Goal: Communication & Community: Ask a question

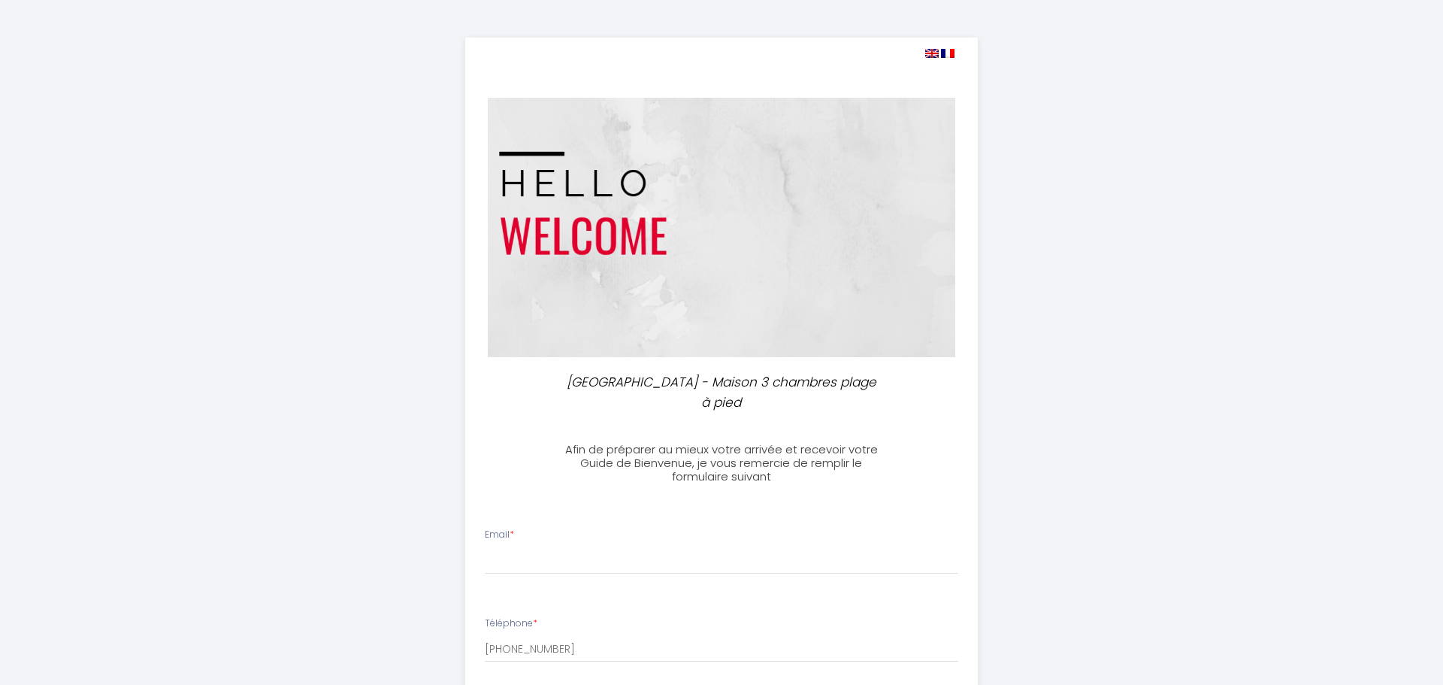
select select
click at [529, 547] on input "Email *" at bounding box center [716, 560] width 474 height 27
type input "[EMAIL_ADDRESS][DOMAIN_NAME]"
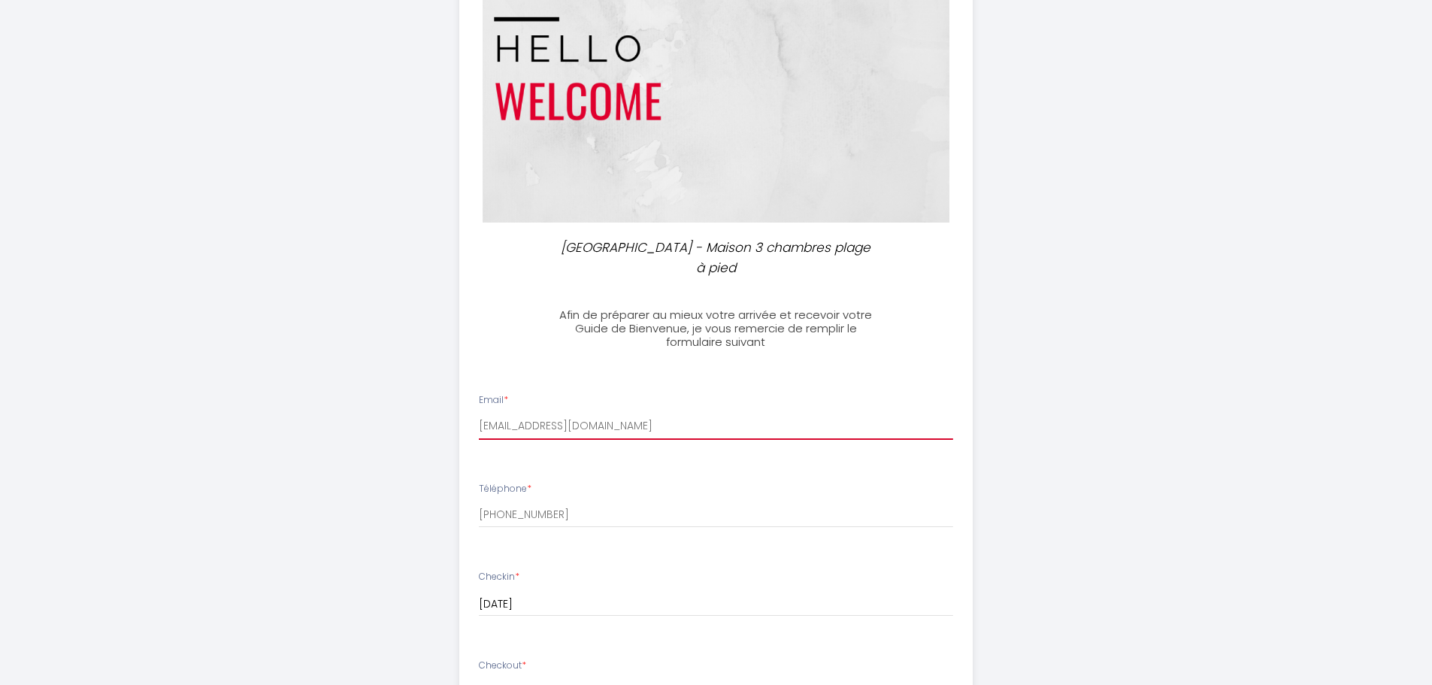
scroll to position [225, 0]
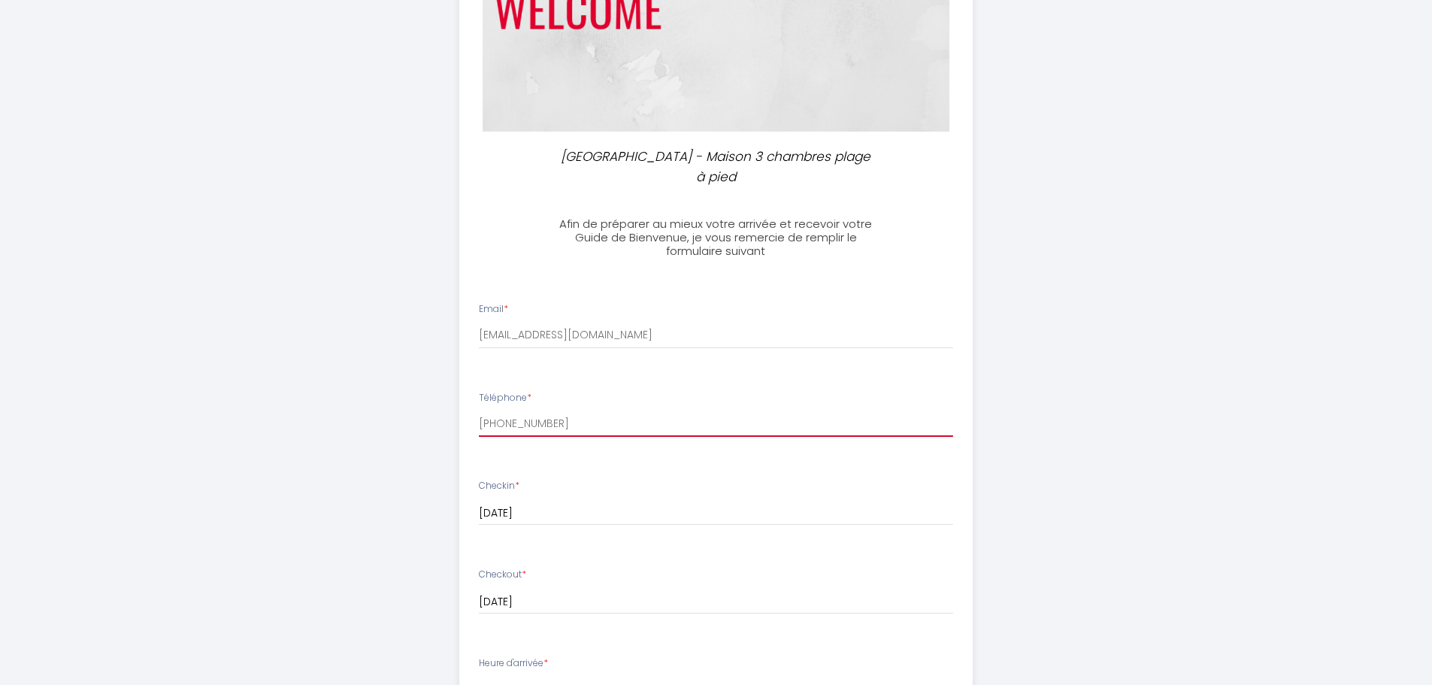
click at [543, 410] on input "[PHONE_NUMBER]" at bounding box center [716, 423] width 474 height 27
click at [648, 410] on input "[PHONE_NUMBER]" at bounding box center [716, 423] width 474 height 27
type input "+"
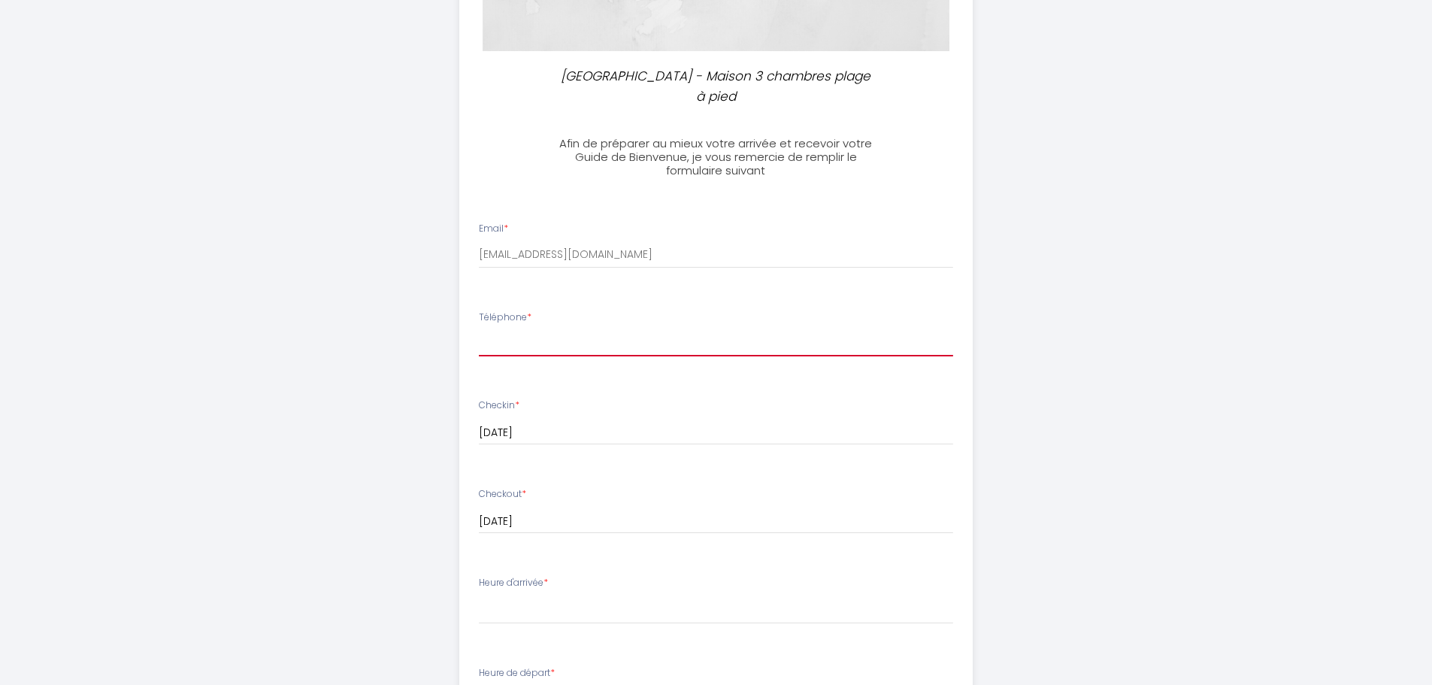
scroll to position [297, 0]
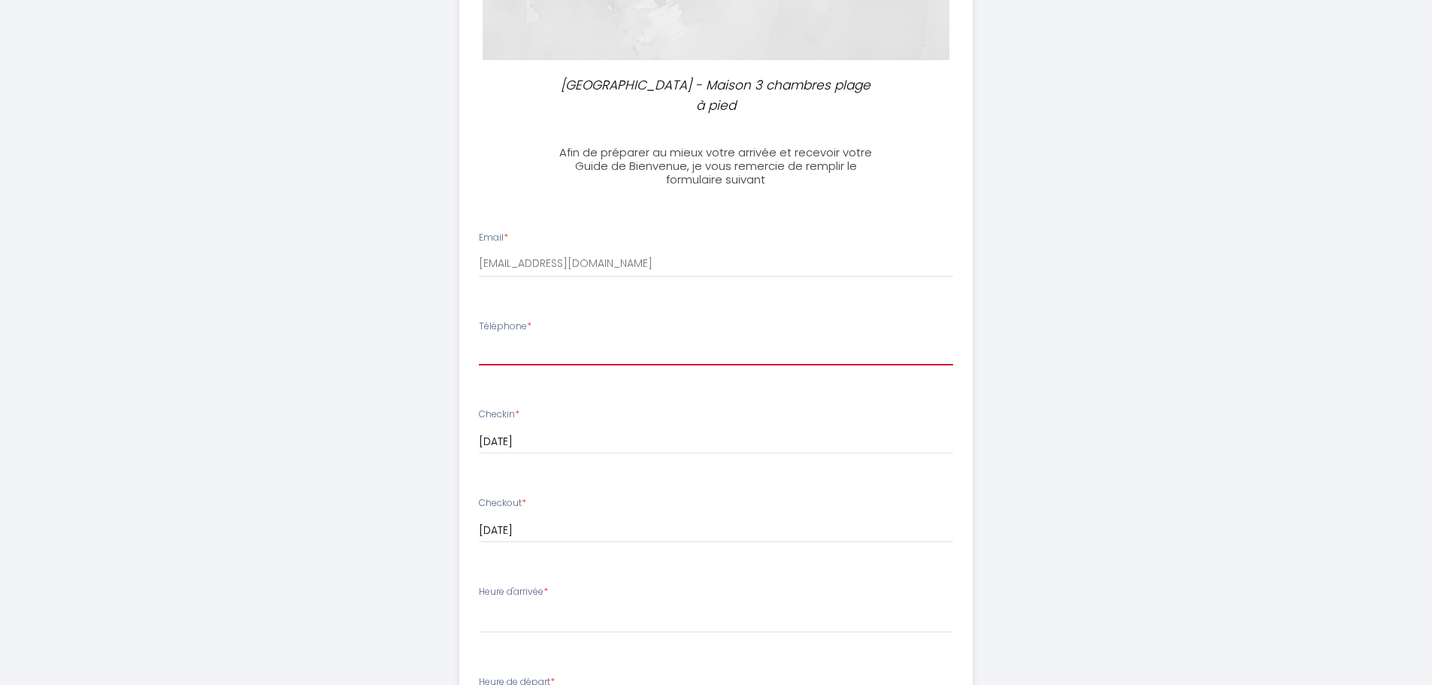
click at [597, 338] on input "Téléphone *" at bounding box center [716, 351] width 474 height 27
click at [506, 338] on input "Téléphone *" at bounding box center [716, 351] width 474 height 27
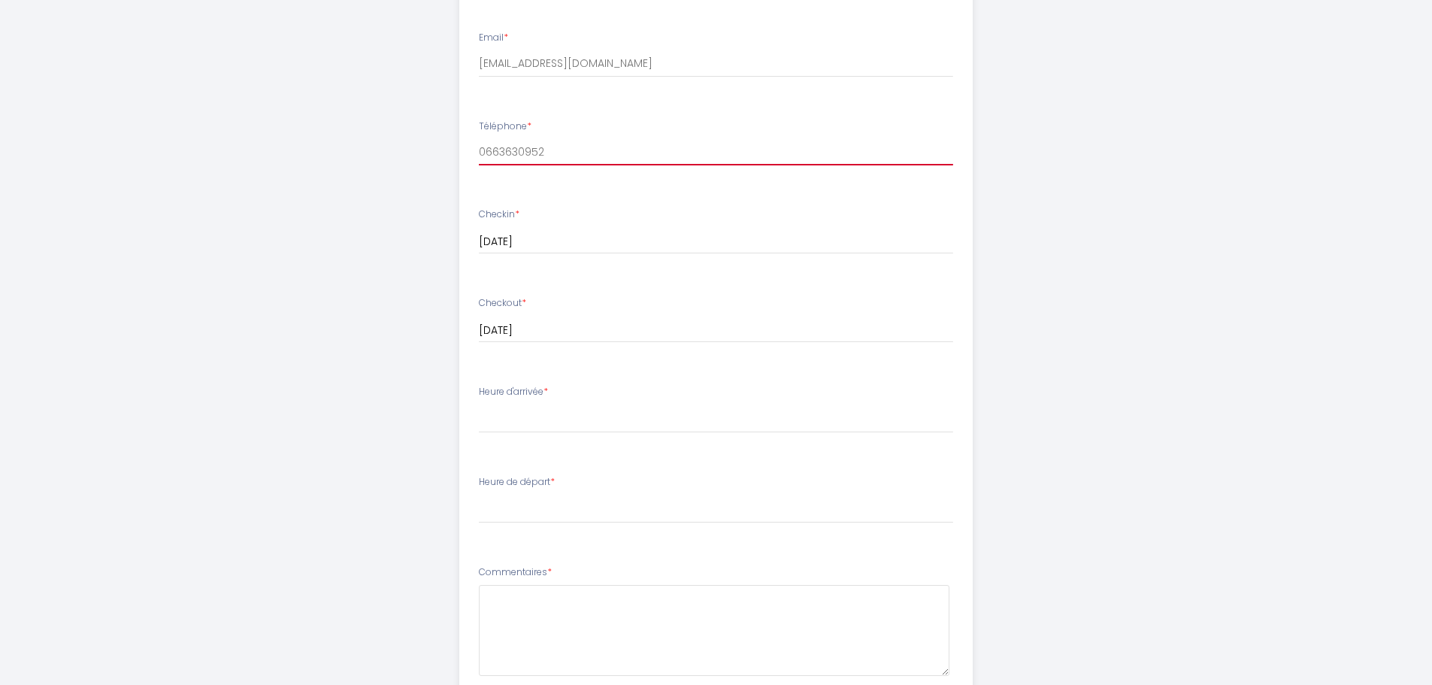
scroll to position [522, 0]
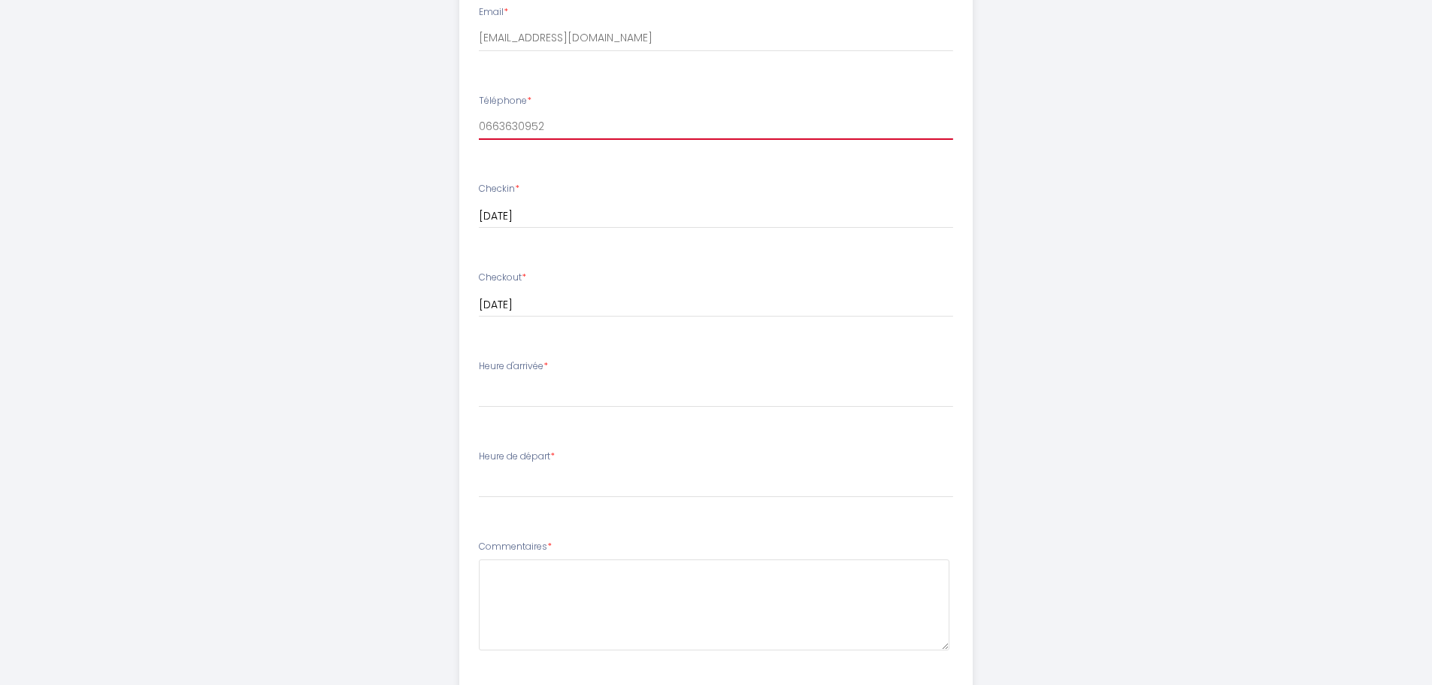
type input "0663630952"
click at [561, 379] on select "16:00 16:30 17:00 17:30 18:00 18:30 19:00 19:30 20:00 20:30 21:00 21:30 22:00 2…" at bounding box center [716, 393] width 474 height 29
click at [479, 379] on select "16:00 16:30 17:00 17:30 18:00 18:30 19:00 19:30 20:00 20:30 21:00 21:30 22:00 2…" at bounding box center [716, 393] width 474 height 29
click at [561, 379] on select "16:00 16:30 17:00 17:30 18:00 18:30 19:00 19:30 20:00 20:30 21:00 21:30 22:00 2…" at bounding box center [716, 393] width 474 height 29
select select "18:30"
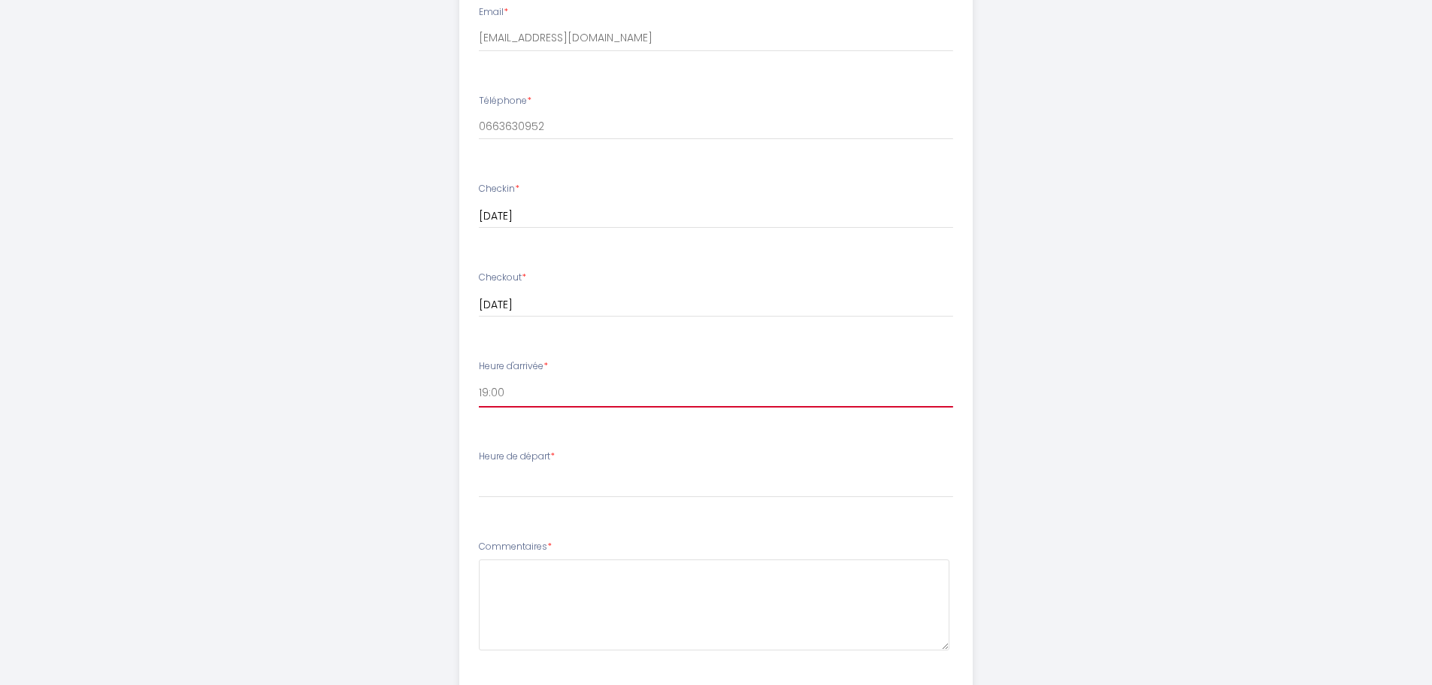
click at [479, 379] on select "16:00 16:30 17:00 17:30 18:00 18:30 19:00 19:30 20:00 20:30 21:00 21:30 22:00 2…" at bounding box center [716, 393] width 474 height 29
click at [567, 469] on select "00:00 00:30 01:00 01:30 02:00 02:30 03:00 03:30 04:00 04:30 05:00 05:30 06:00 0…" at bounding box center [716, 483] width 474 height 29
select select "09:30"
click at [479, 469] on select "00:00 00:30 01:00 01:30 02:00 02:30 03:00 03:30 04:00 04:30 05:00 05:30 06:00 0…" at bounding box center [716, 483] width 474 height 29
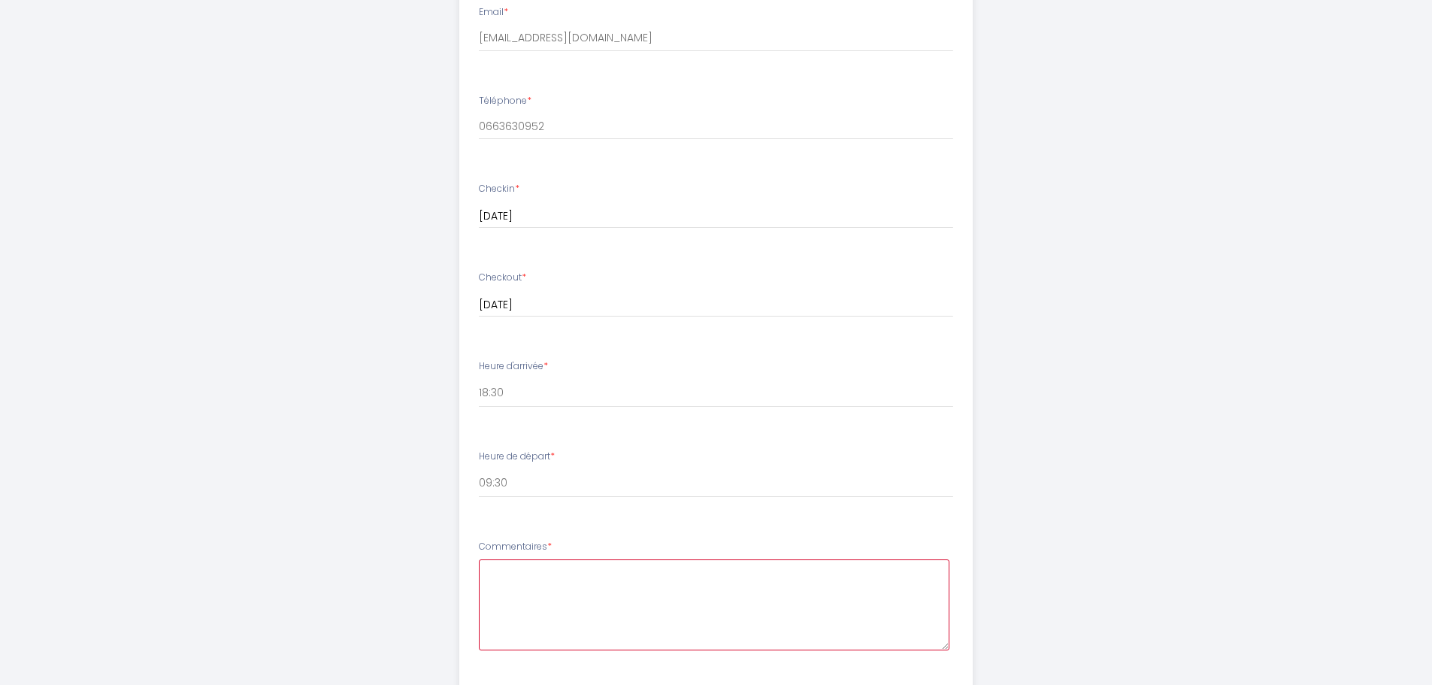
click at [566, 567] on textarea at bounding box center [714, 604] width 470 height 91
type textarea "n"
type textarea "b"
click at [703, 568] on textarea "Bonjour, Nous avons réservé le séjour pour nos trios collaborateurs" at bounding box center [714, 604] width 470 height 91
click at [833, 561] on textarea "Bonjour, Nous avons réservé le séjour pour nos trois collaborateurs" at bounding box center [714, 604] width 470 height 91
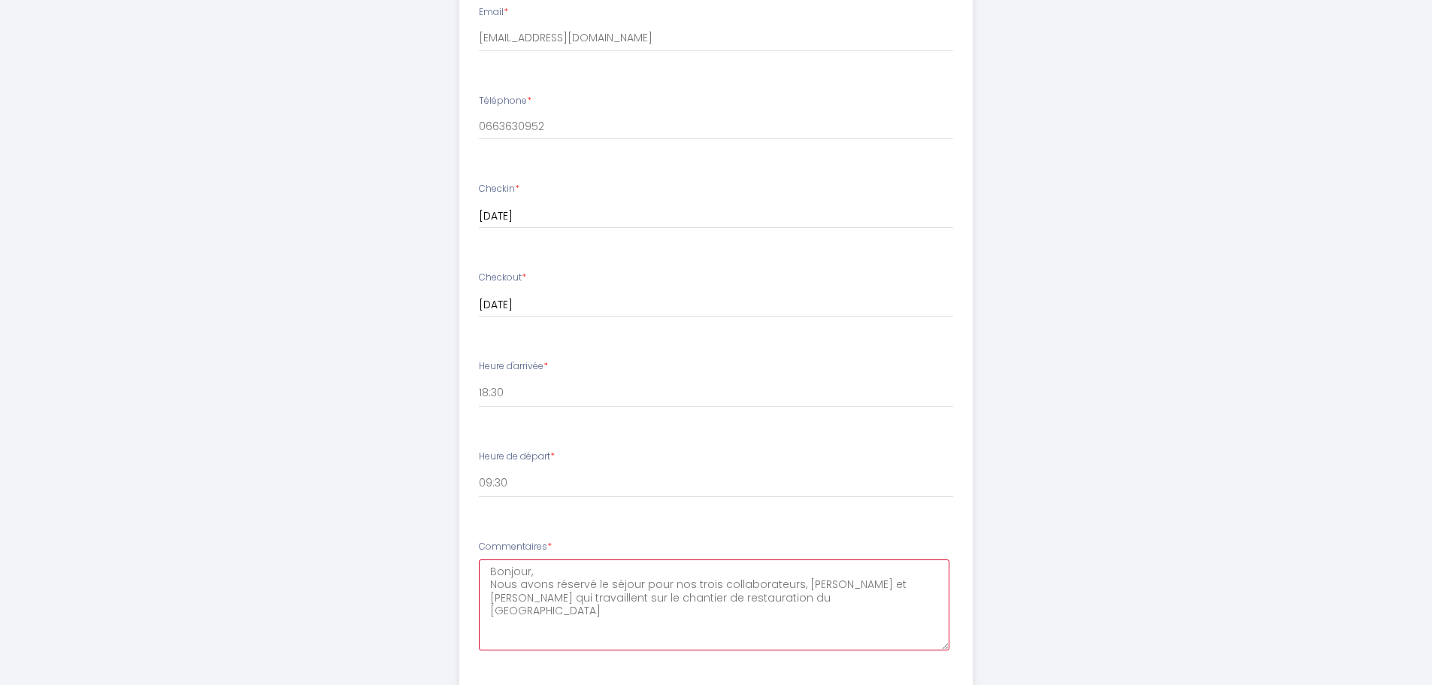
click at [912, 572] on textarea "Bonjour, Nous avons réservé le séjour pour nos trois collaborateurs, [PERSON_NA…" at bounding box center [714, 604] width 470 height 91
click at [607, 588] on textarea "Bonjour, Nous avons réservé le séjour pour nos trois collaborateurs, [PERSON_NA…" at bounding box center [714, 604] width 470 height 91
click at [751, 593] on textarea "Bonjour, Nous avons réservé le séjour pour nos trois collaborateurs, [PERSON_NA…" at bounding box center [714, 604] width 470 height 91
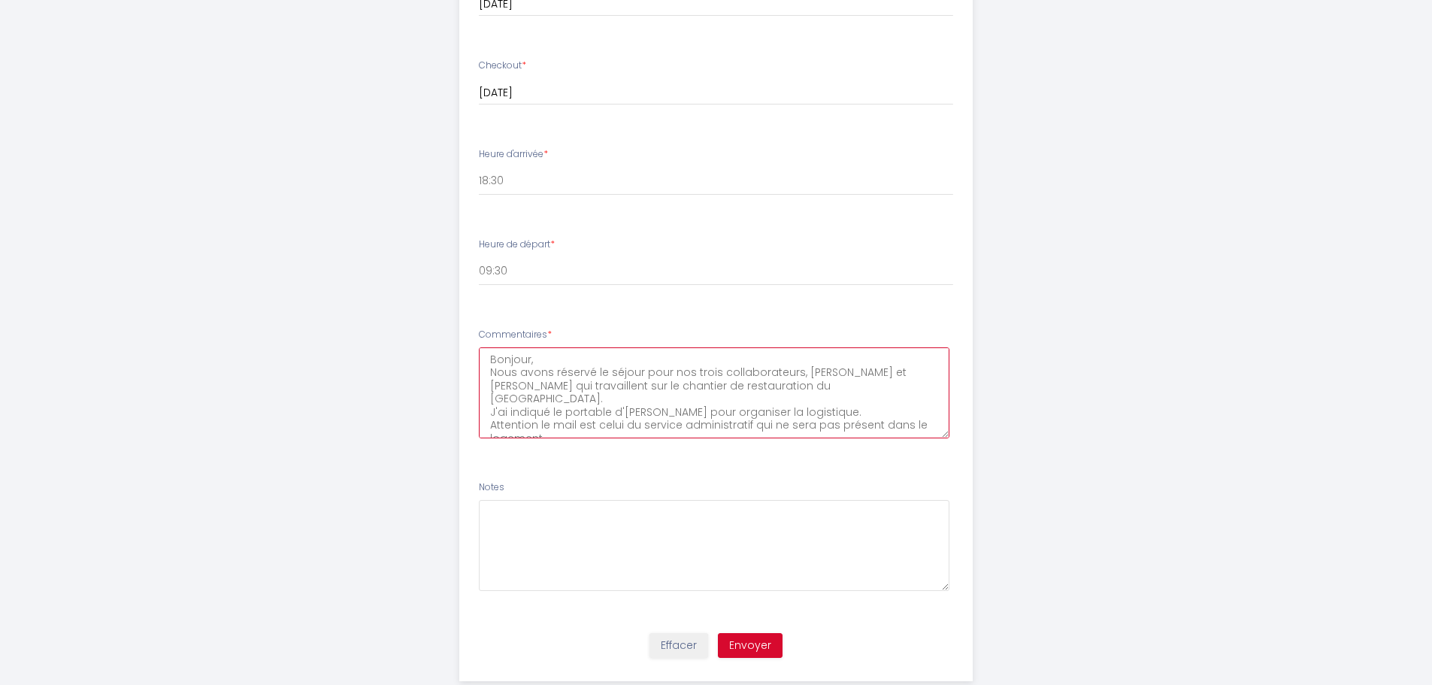
scroll to position [748, 0]
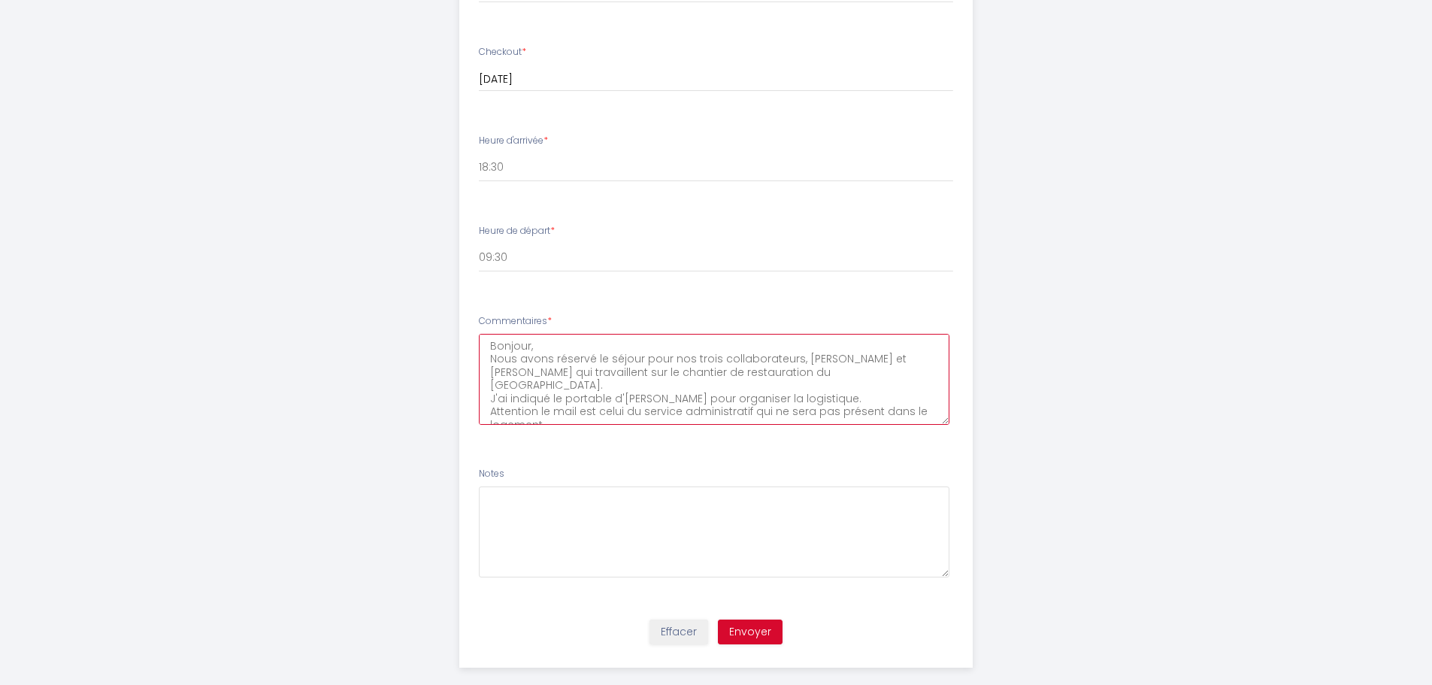
click at [580, 349] on textarea "Bonjour, Nous avons réservé le séjour pour nos trois collaborateurs, [PERSON_NA…" at bounding box center [714, 379] width 470 height 91
click at [560, 392] on textarea "Bonjour, Nous avons réservé le séjour pour nos trois collaborateurs, [PERSON_NA…" at bounding box center [714, 379] width 470 height 91
click at [766, 381] on textarea "Bonjour, Nous avons réservé le séjour pour nos trois collaborateurs, [PERSON_NA…" at bounding box center [714, 379] width 470 height 91
click at [761, 384] on textarea "Bonjour, Nous avons réservé le séjour pour nos trois collaborateurs, [PERSON_NA…" at bounding box center [714, 379] width 470 height 91
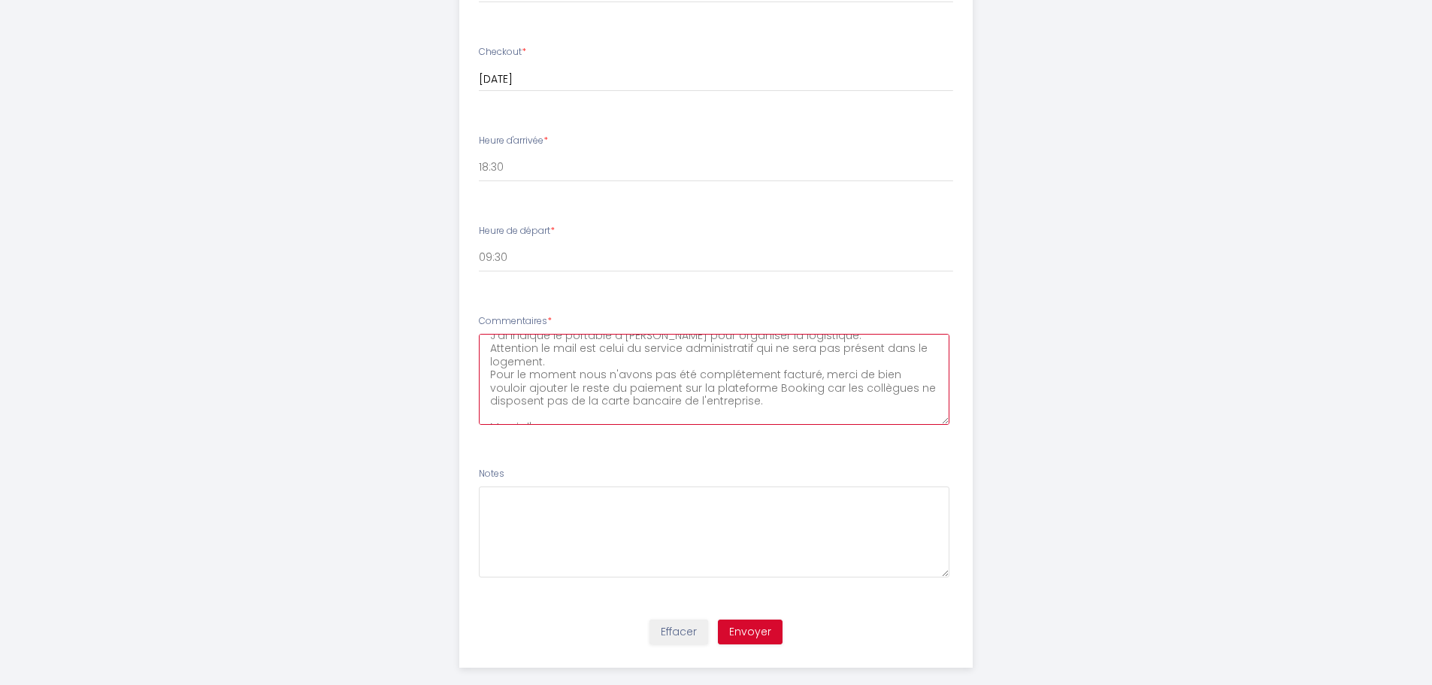
scroll to position [0, 0]
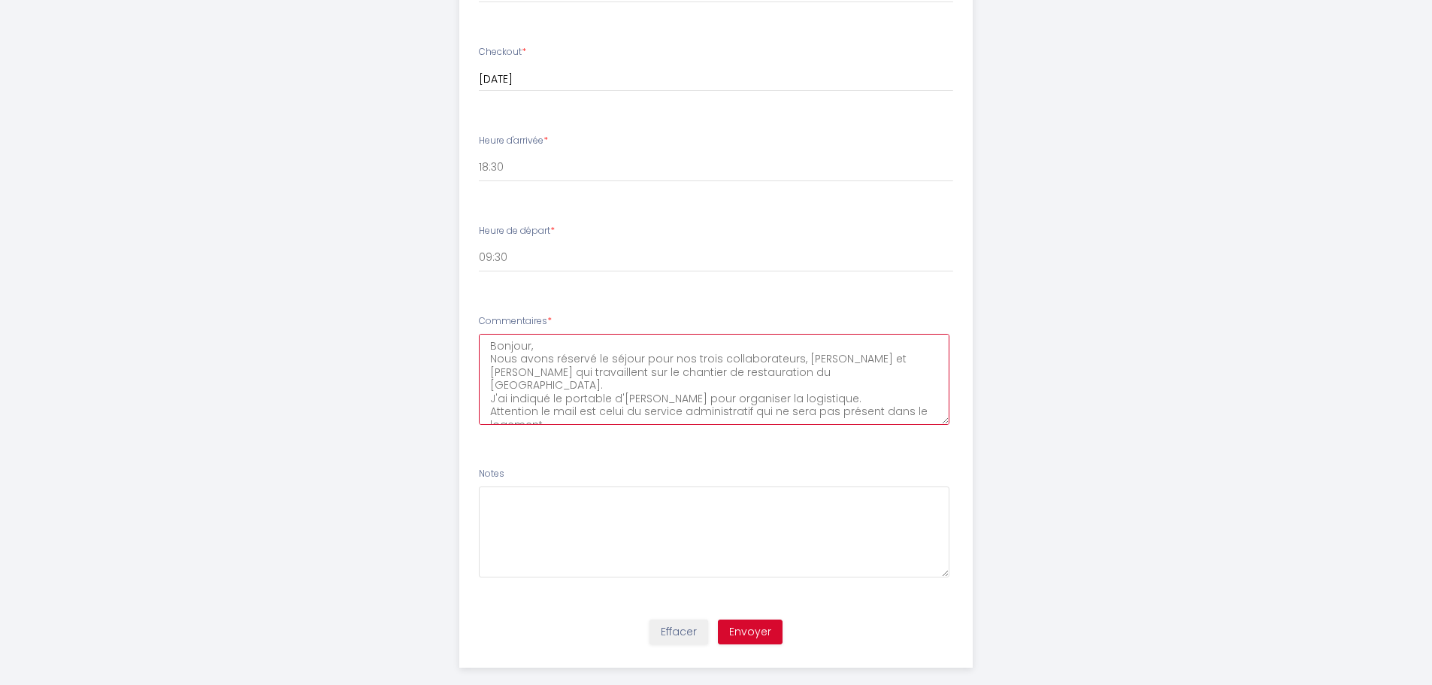
drag, startPoint x: 733, startPoint y: 395, endPoint x: 438, endPoint y: 319, distance: 304.4
type textarea "Bonjour, Nous avons réservé le séjour pour nos trois collaborateurs, [PERSON_NA…"
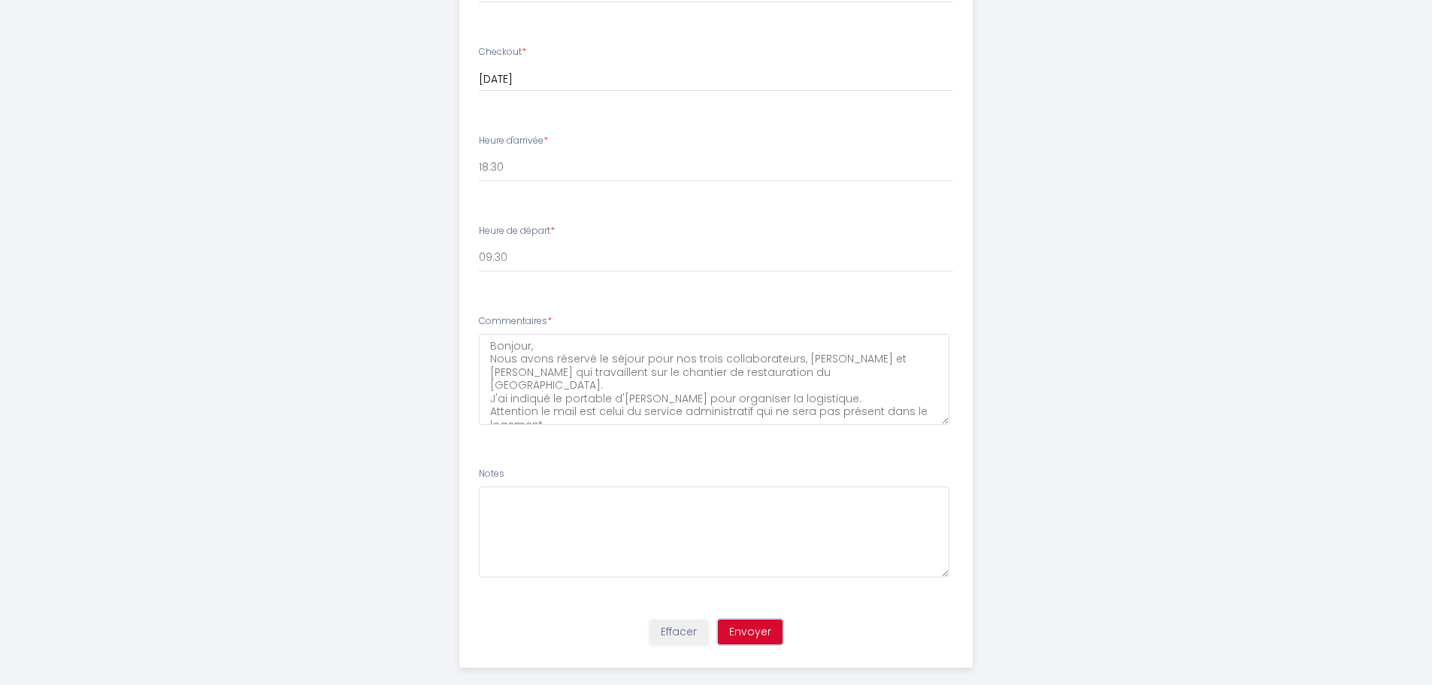
click at [753, 619] on button "Envoyer" at bounding box center [750, 632] width 65 height 26
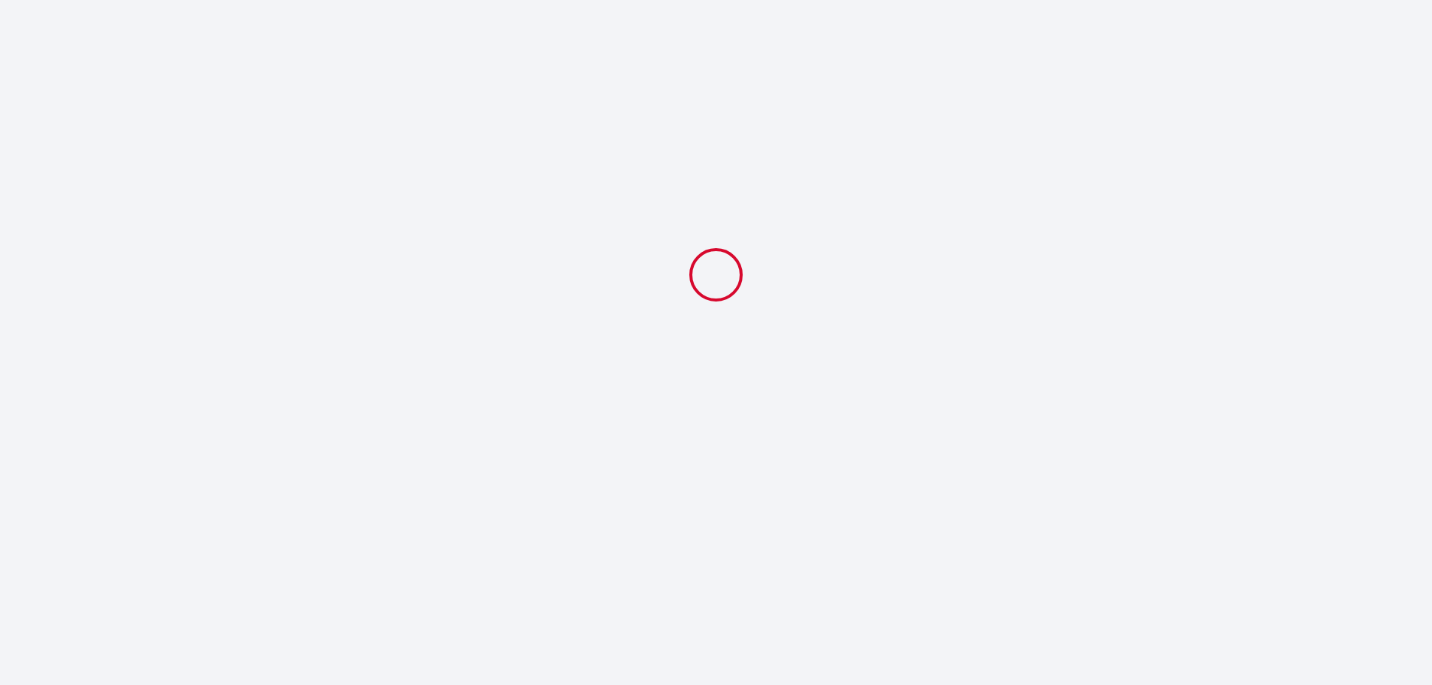
select select "18:30"
select select "09:30"
